Goal: Information Seeking & Learning: Learn about a topic

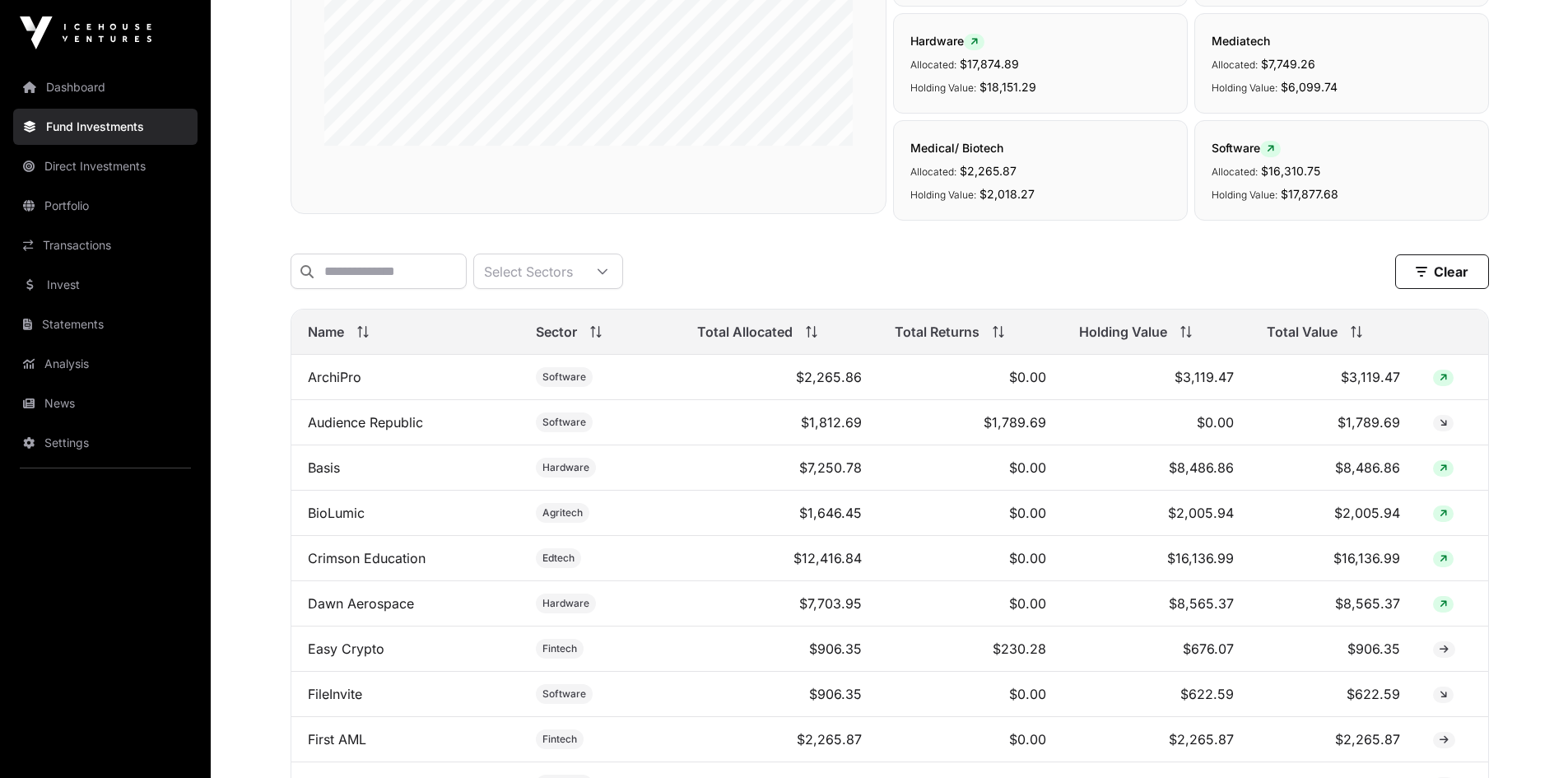
scroll to position [278, 0]
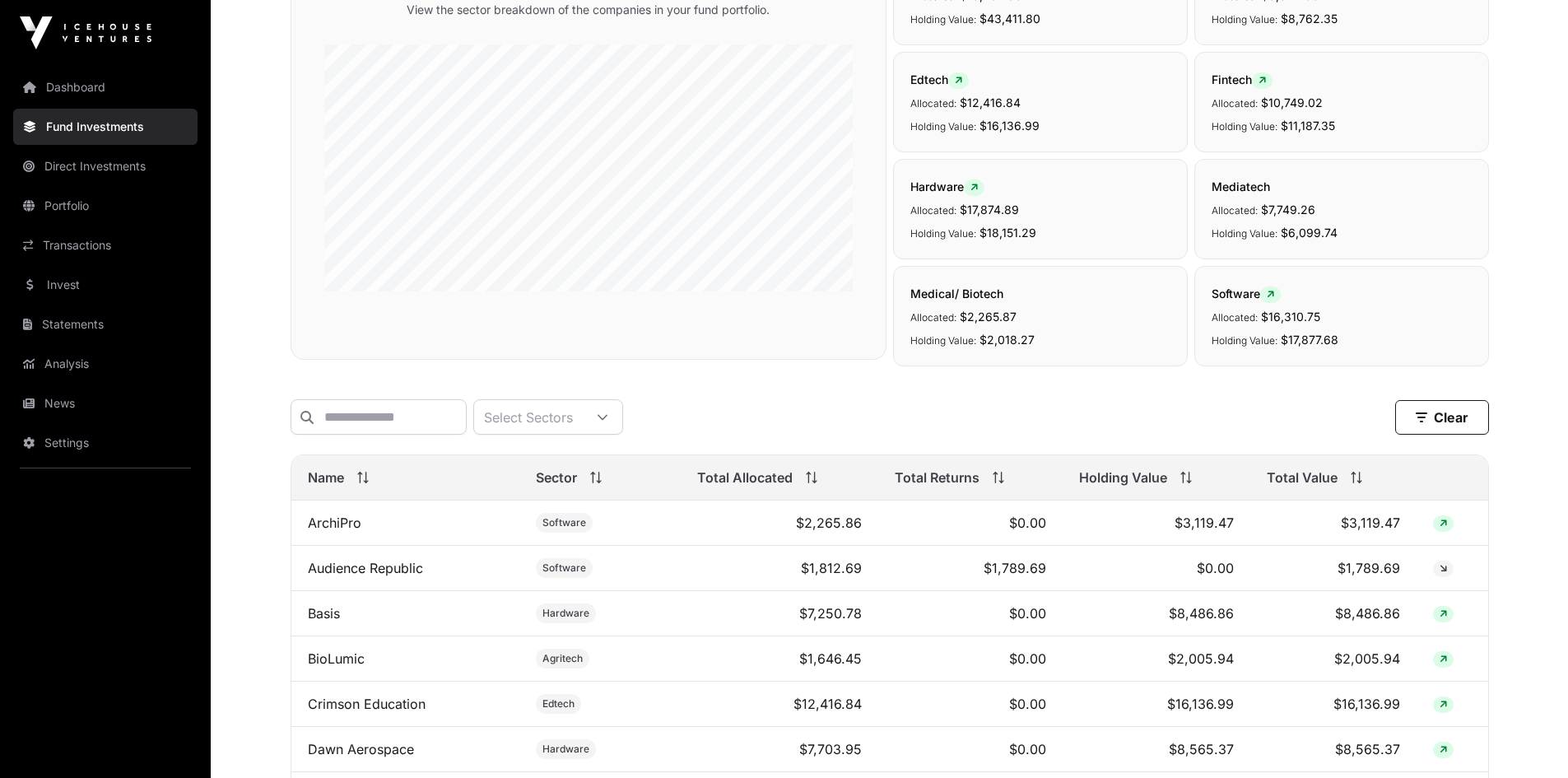
click at [80, 403] on link "News" at bounding box center [105, 402] width 184 height 36
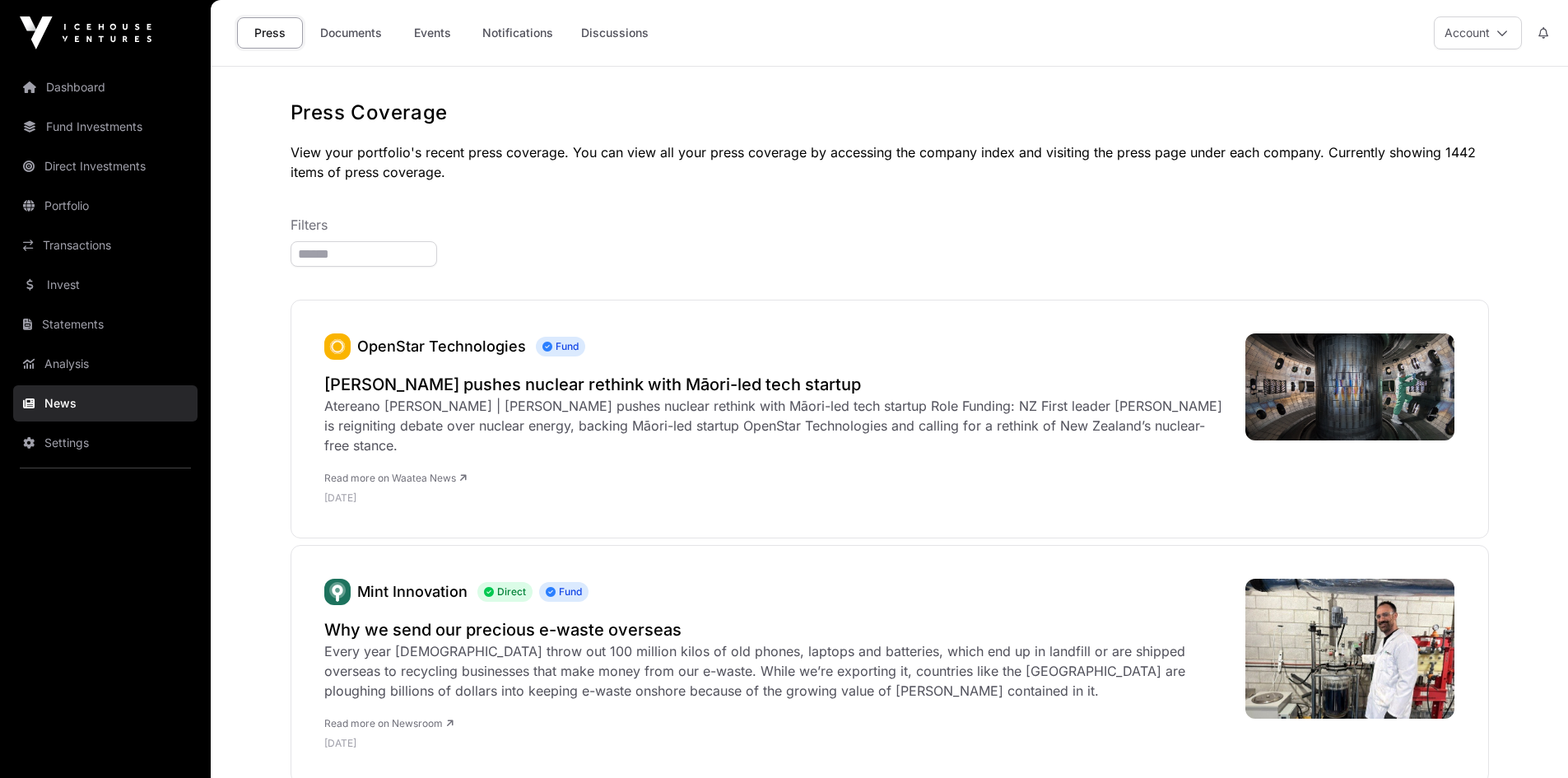
click at [429, 35] on link "Events" at bounding box center [431, 33] width 66 height 31
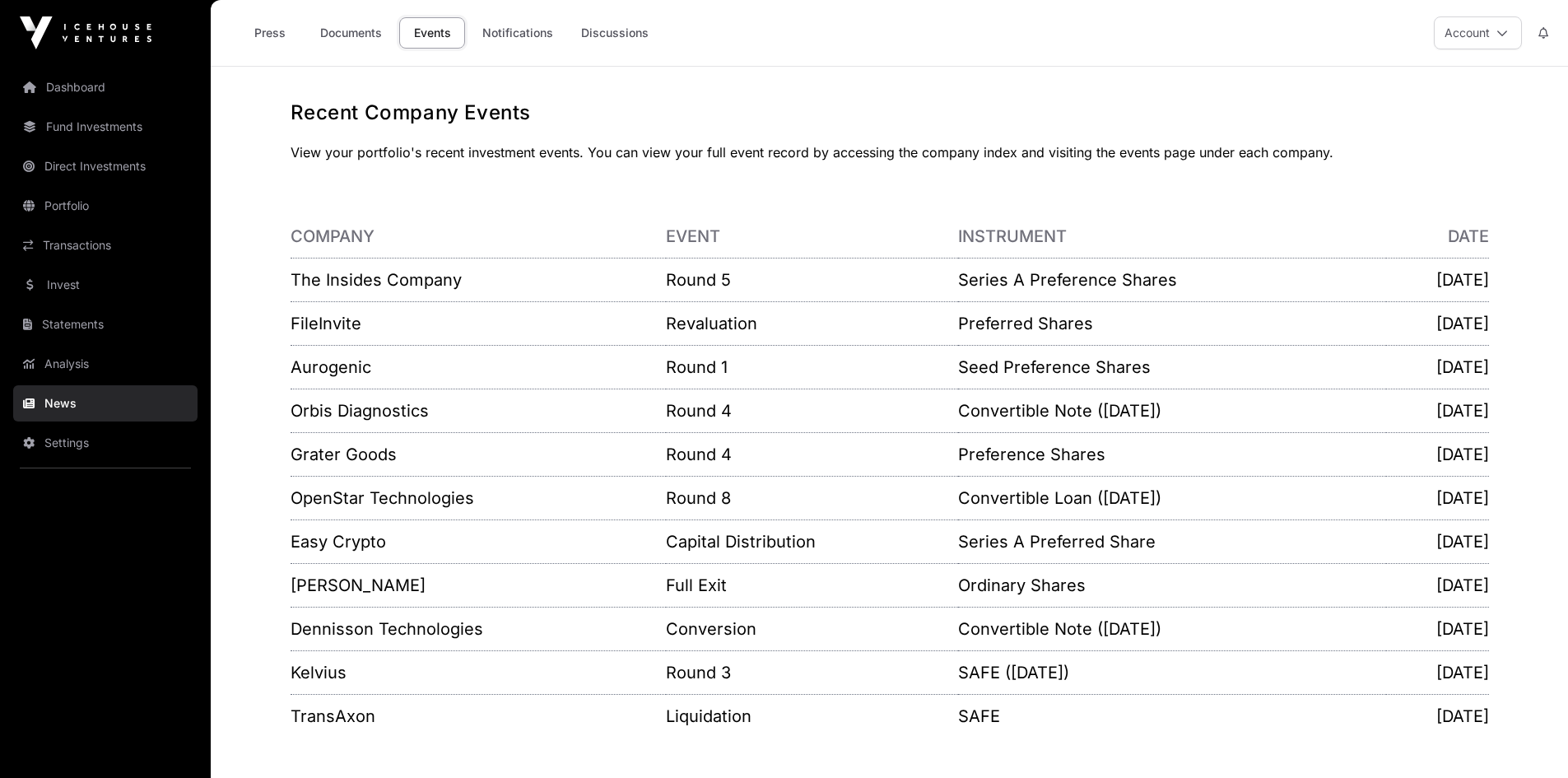
click at [523, 41] on link "Notifications" at bounding box center [518, 33] width 93 height 31
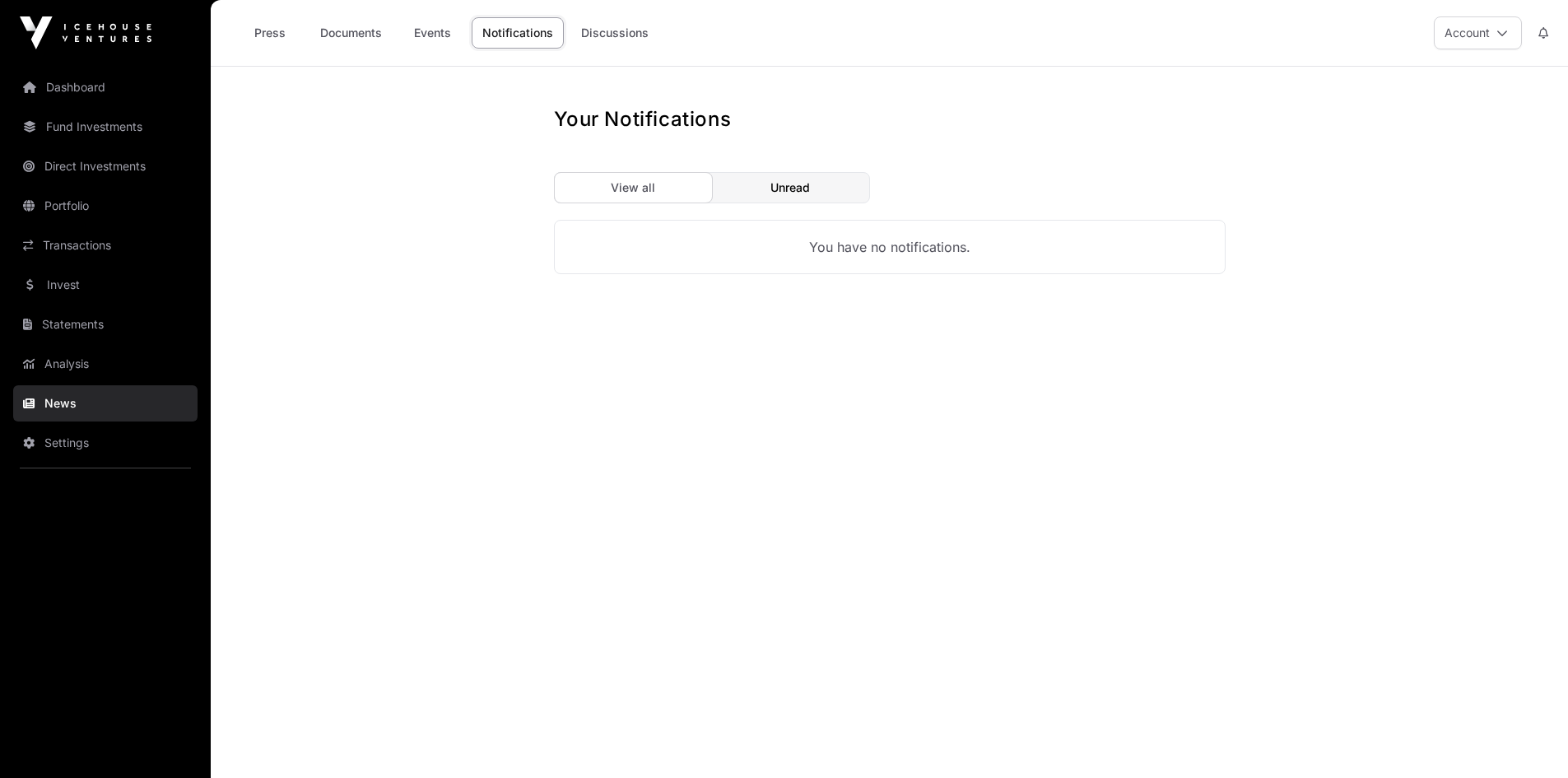
click at [622, 31] on link "Discussions" at bounding box center [614, 33] width 89 height 31
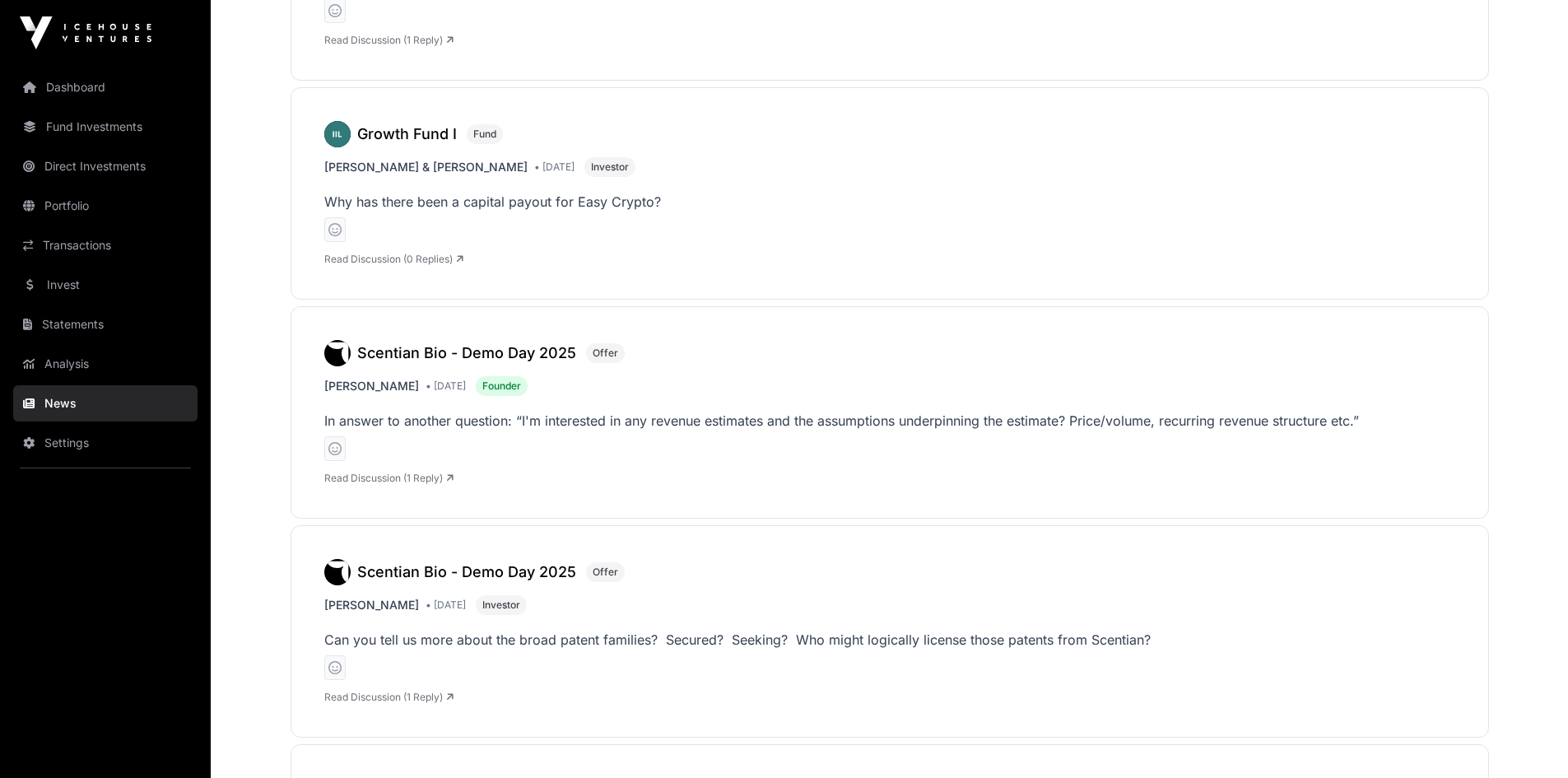
scroll to position [659, 0]
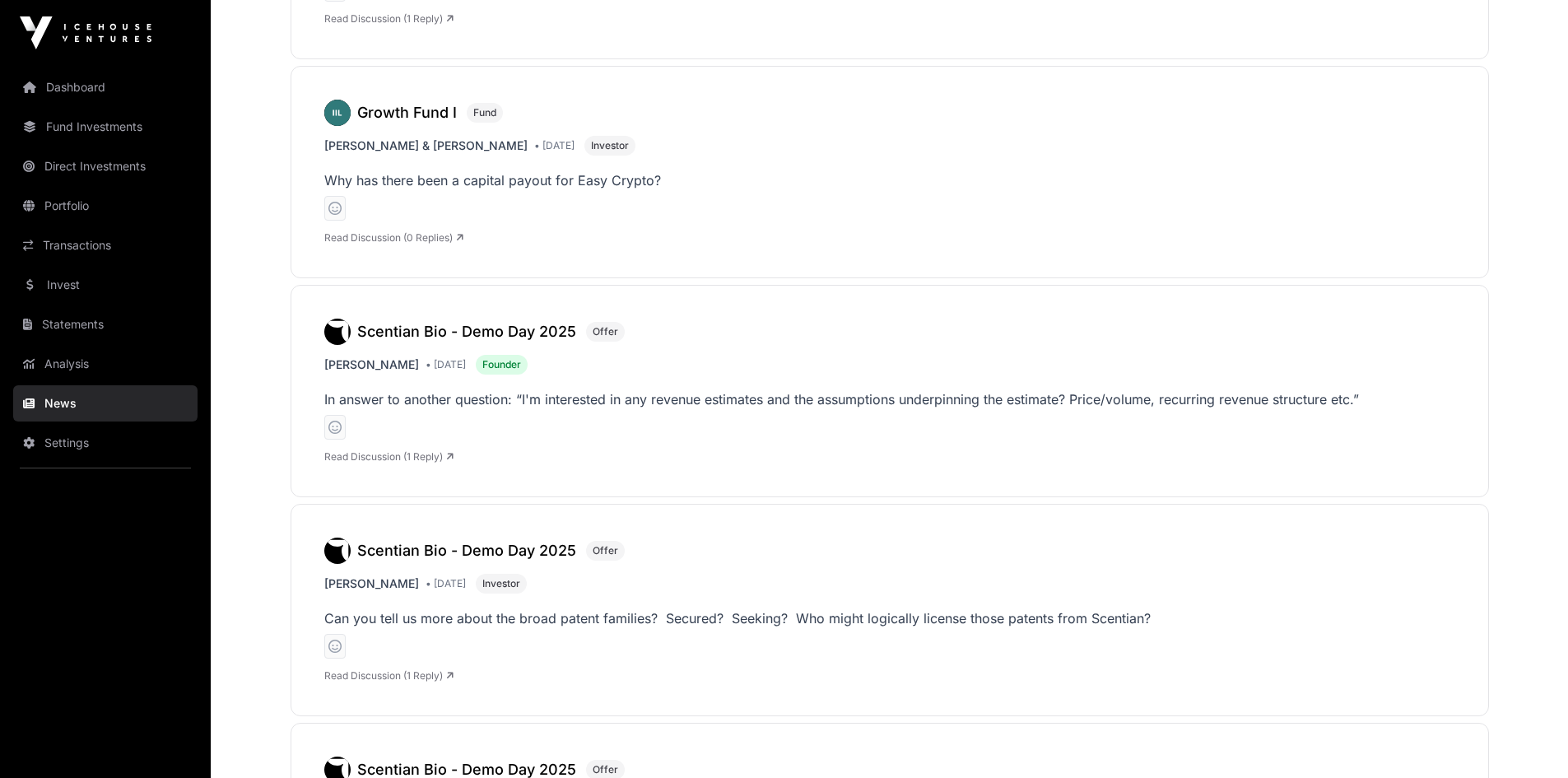
click at [65, 285] on link "Invest" at bounding box center [105, 284] width 184 height 36
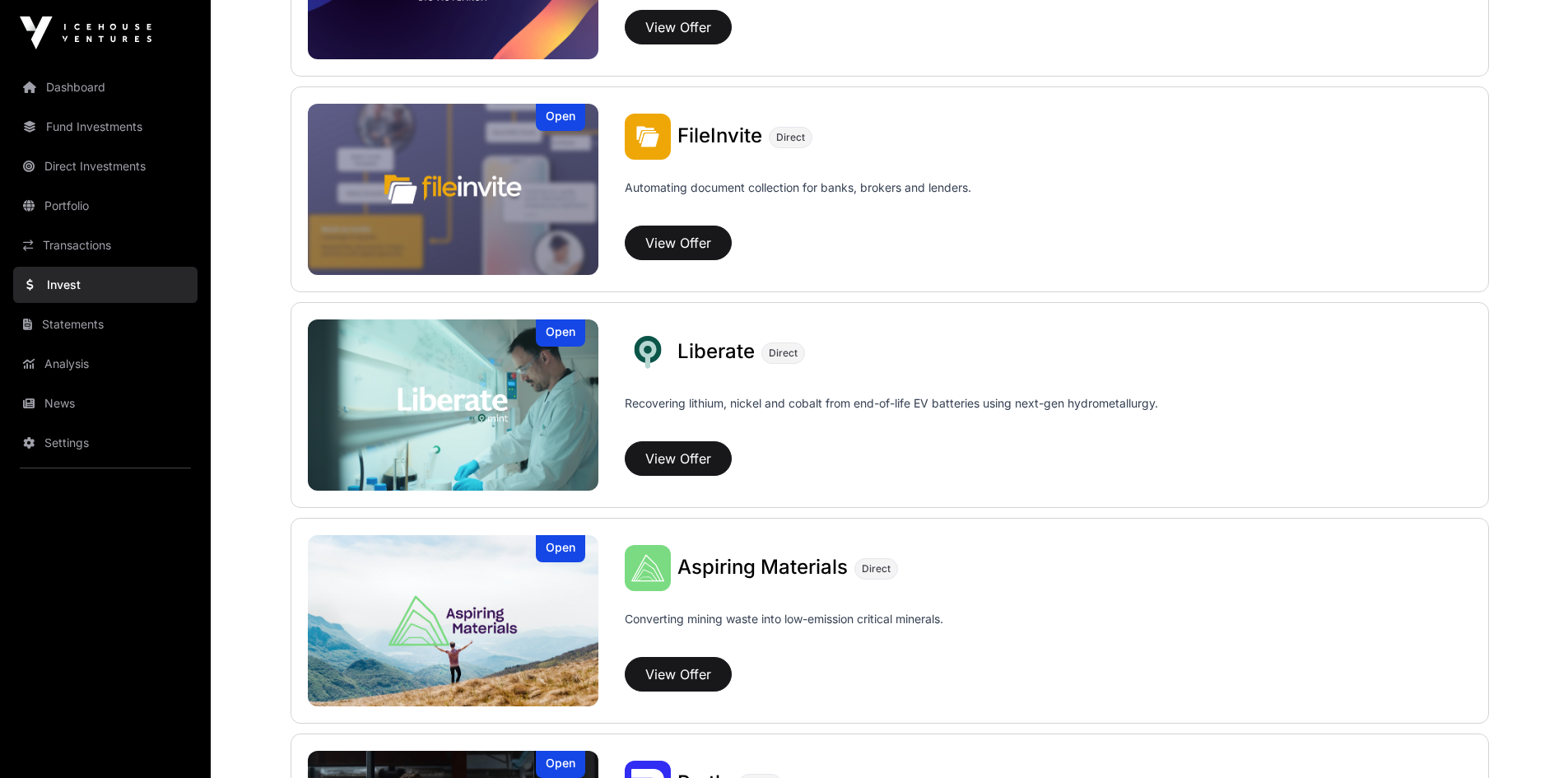
scroll to position [1152, 0]
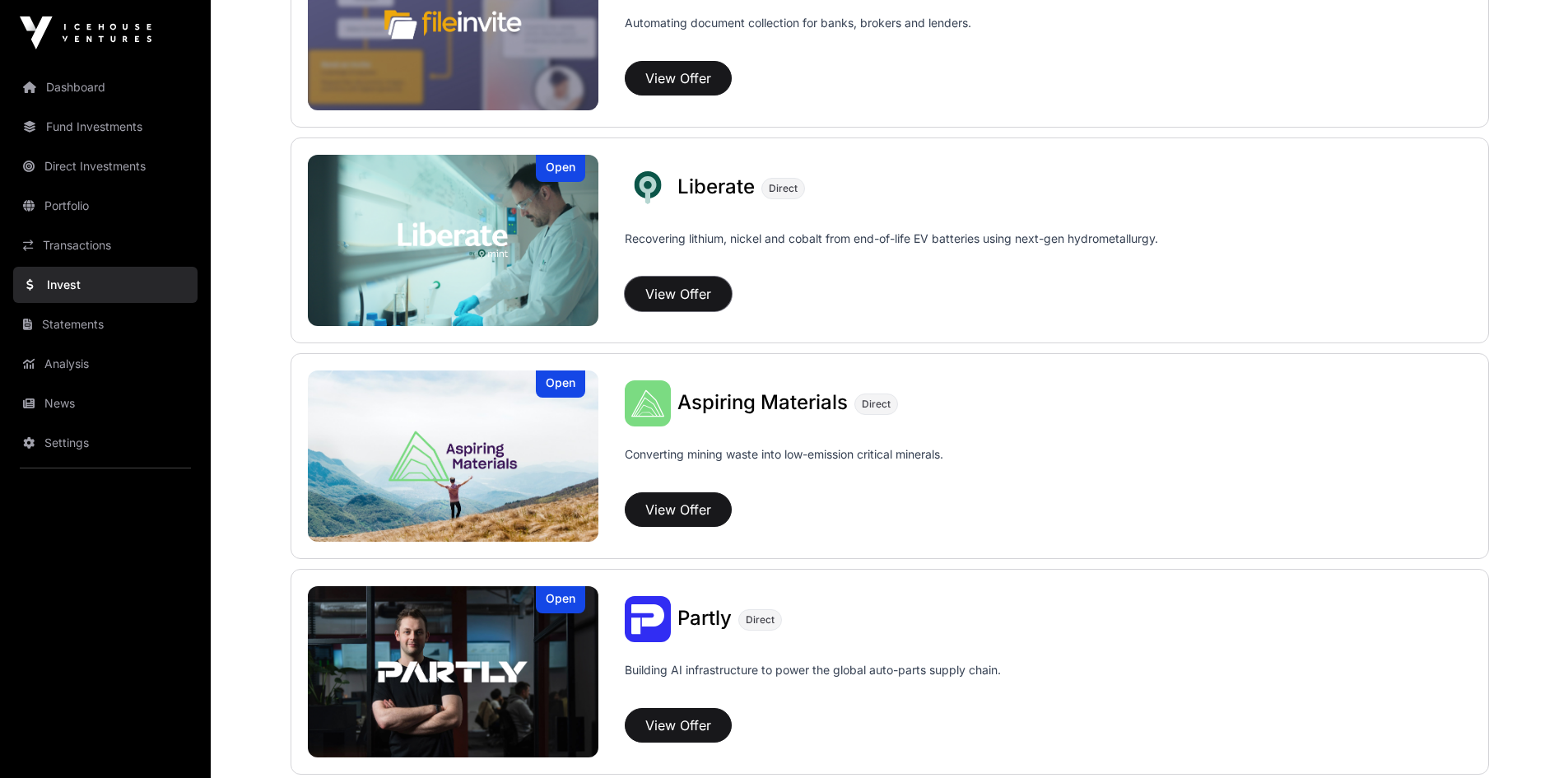
click at [687, 295] on button "View Offer" at bounding box center [678, 293] width 107 height 34
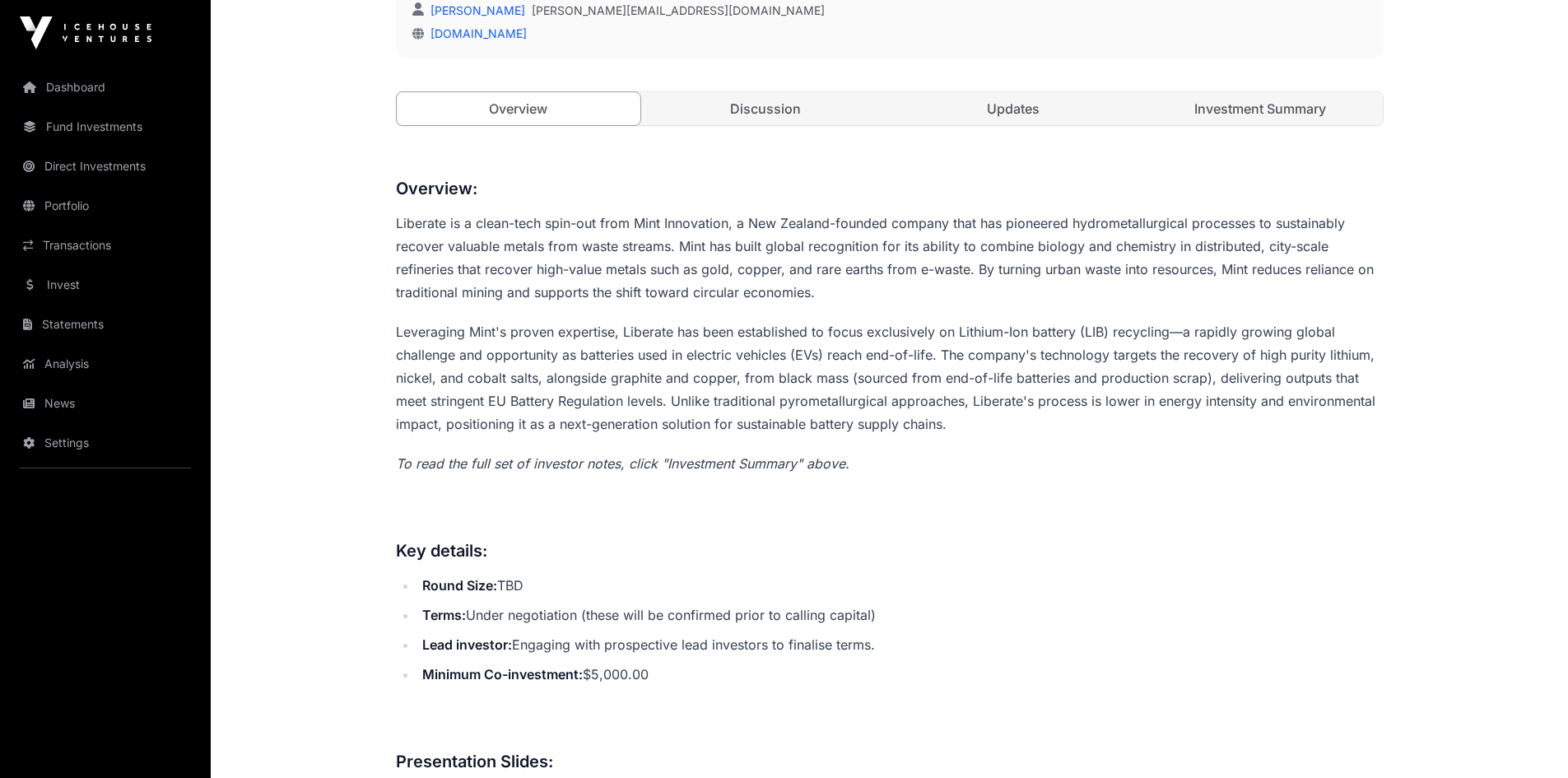
scroll to position [659, 0]
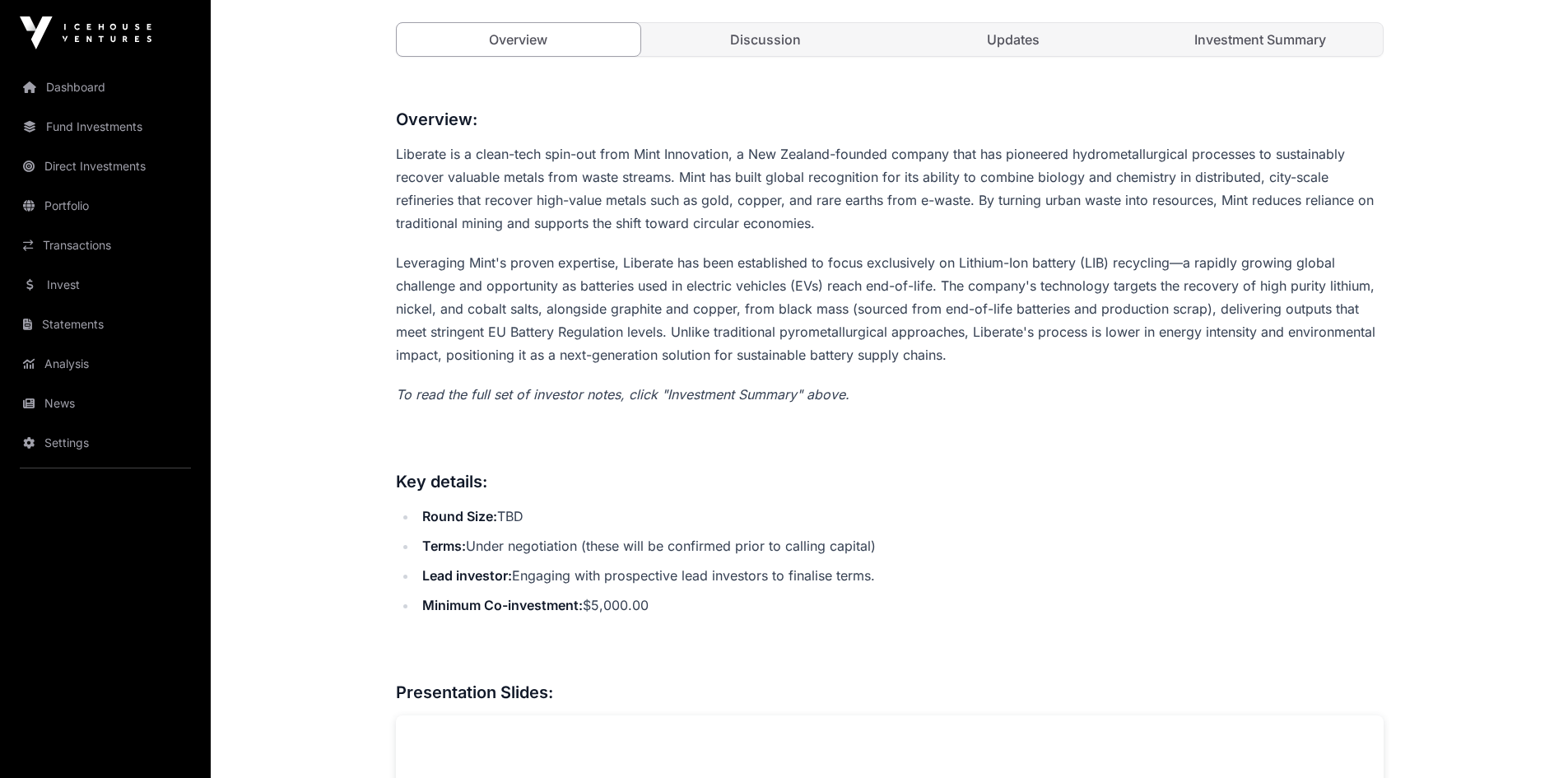
click at [792, 32] on link "Discussion" at bounding box center [766, 40] width 244 height 33
